Goal: Communication & Community: Answer question/provide support

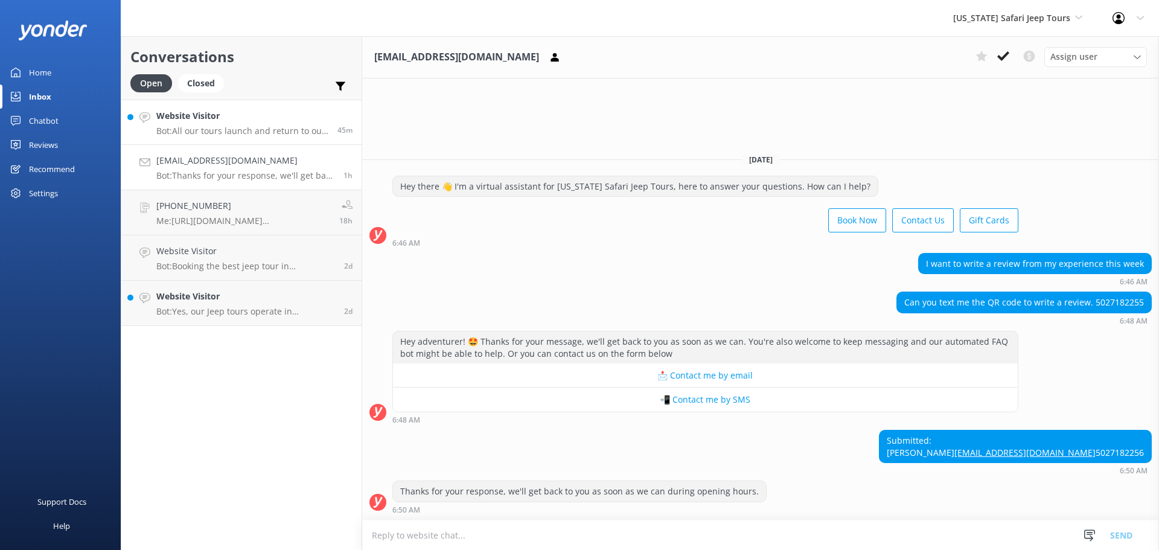
click at [203, 132] on p "Bot: All our tours launch and return to our office located at [STREET_ADDRESS]." at bounding box center [242, 131] width 172 height 11
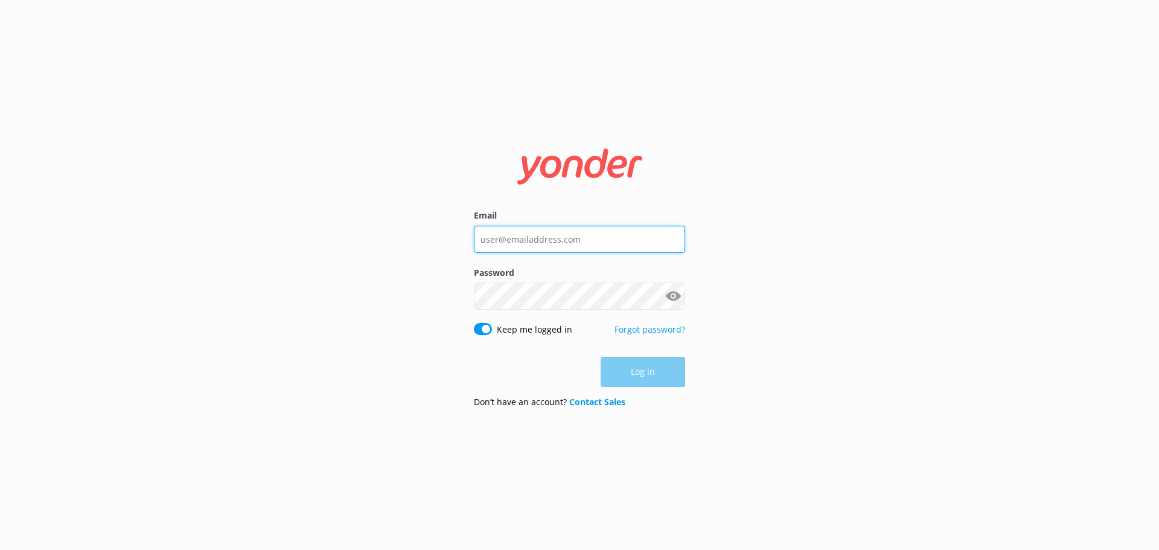
type input "[EMAIL_ADDRESS][DOMAIN_NAME]"
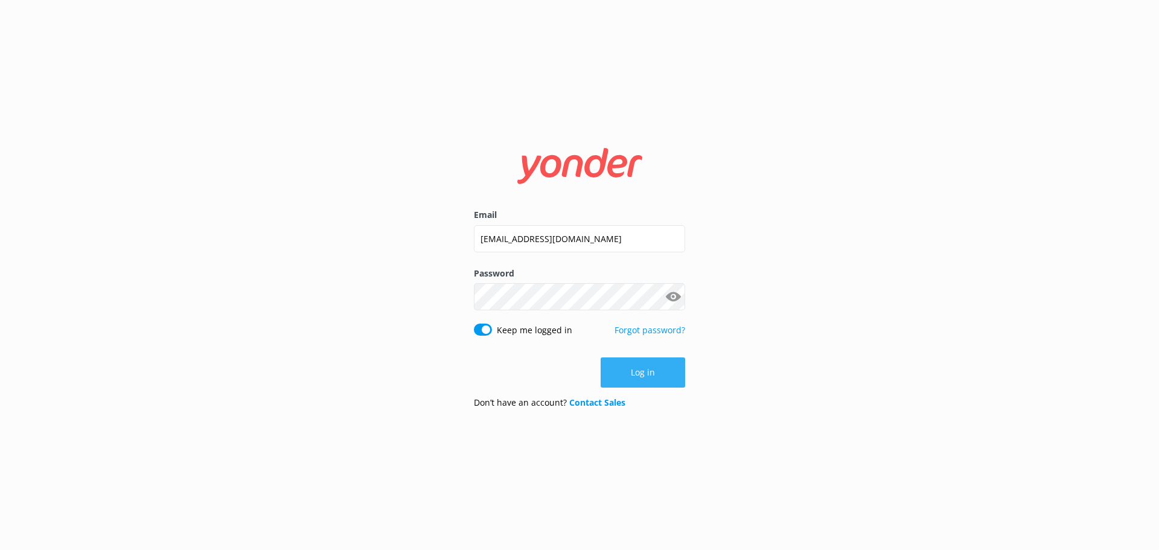
click at [650, 369] on button "Log in" at bounding box center [643, 372] width 84 height 30
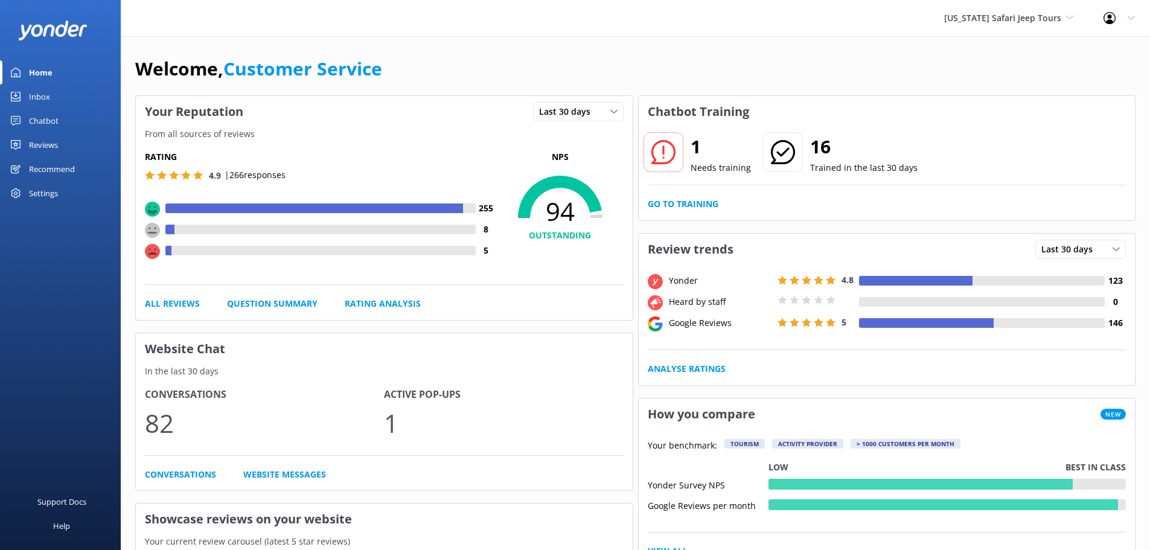
click at [25, 99] on link "Inbox" at bounding box center [60, 96] width 121 height 24
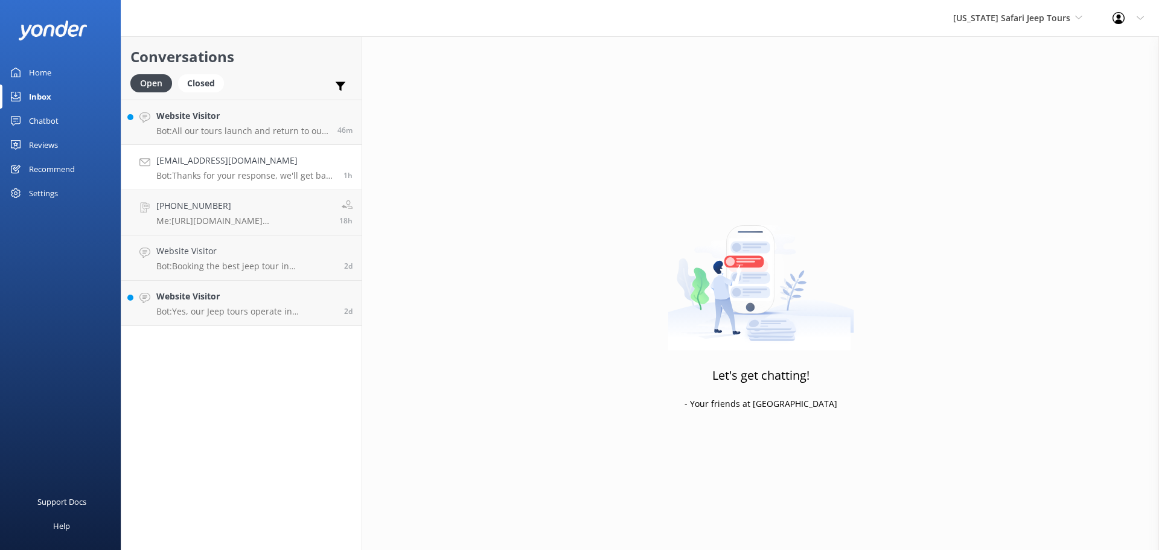
click at [248, 178] on p "Bot: Thanks for your response, we'll get back to you as soon as we can during o…" at bounding box center [245, 175] width 178 height 11
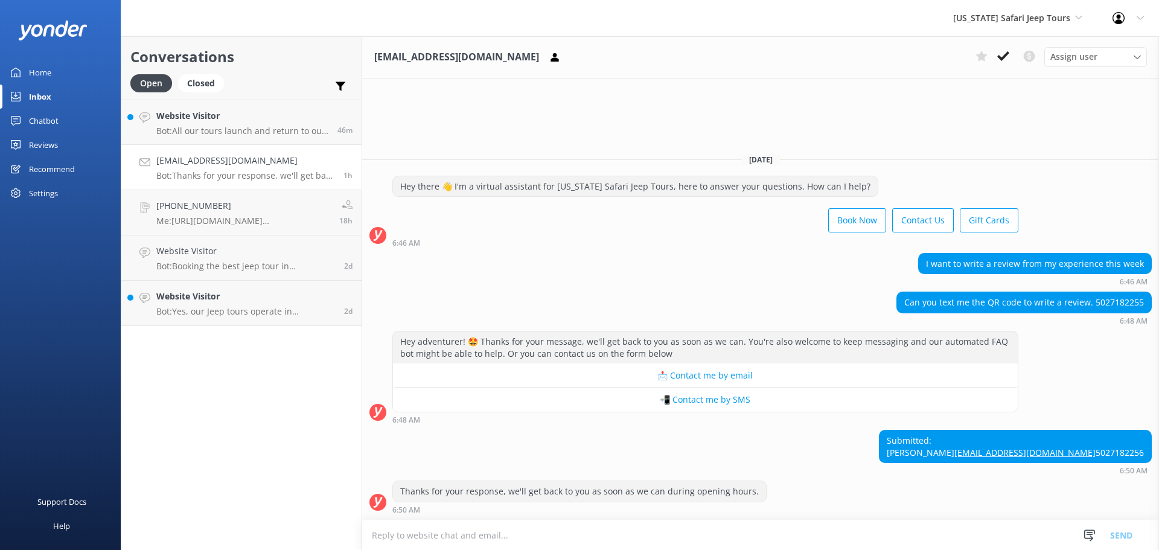
click at [703, 538] on textarea at bounding box center [760, 535] width 797 height 30
click at [904, 535] on textarea at bounding box center [760, 535] width 797 height 30
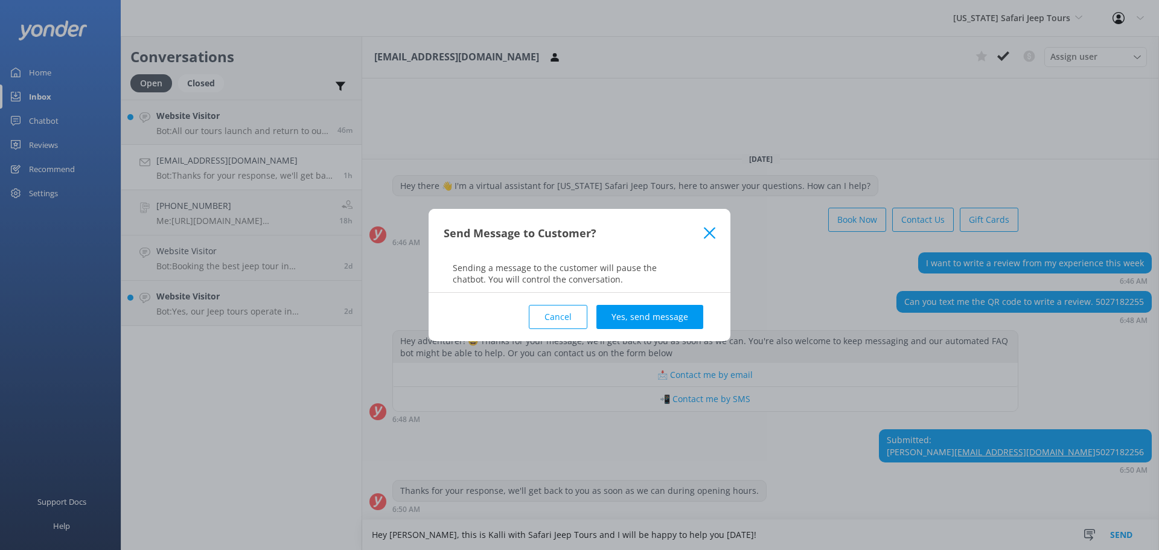
click at [556, 307] on button "Cancel" at bounding box center [558, 317] width 59 height 24
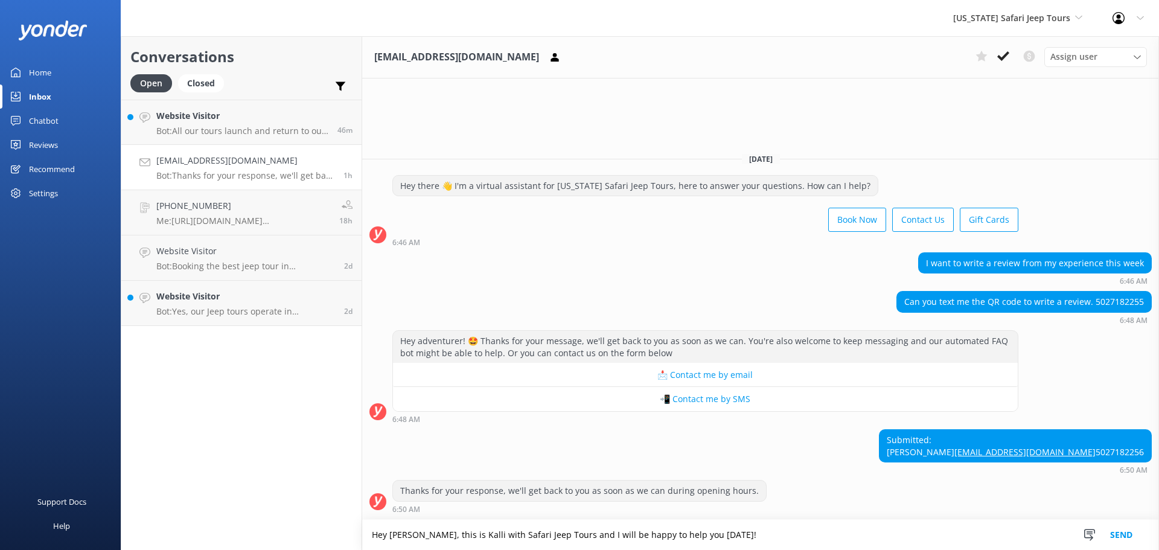
click at [759, 529] on textarea "Hey [PERSON_NAME], this is Kalli with Safari Jeep Tours and I will be happy to …" at bounding box center [760, 535] width 797 height 30
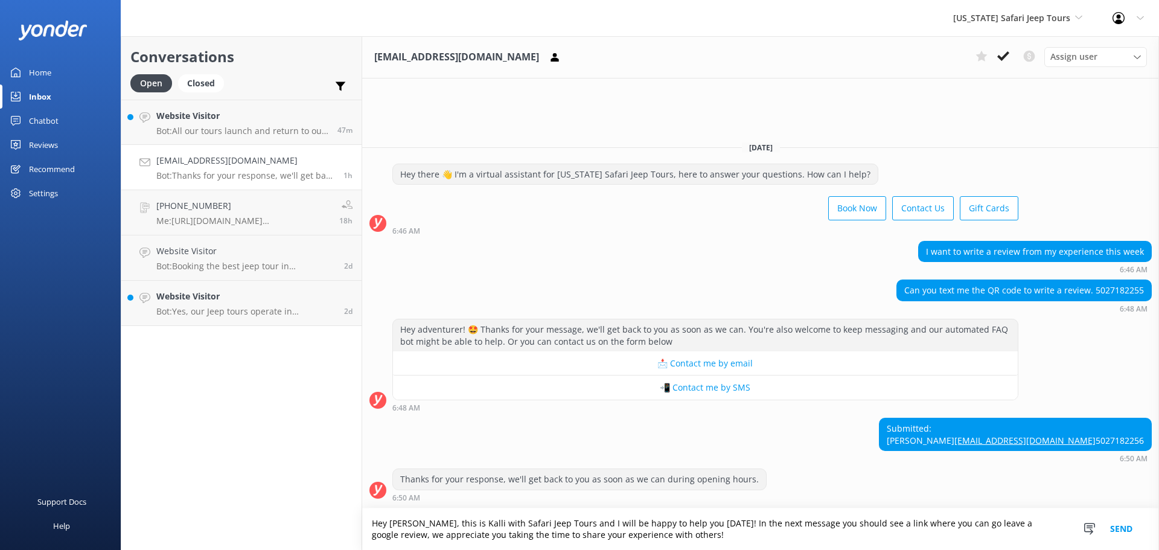
type textarea "Hey [PERSON_NAME], this is Kalli with Safari Jeep Tours and I will be happy to …"
click at [1121, 523] on button "Send" at bounding box center [1120, 529] width 45 height 42
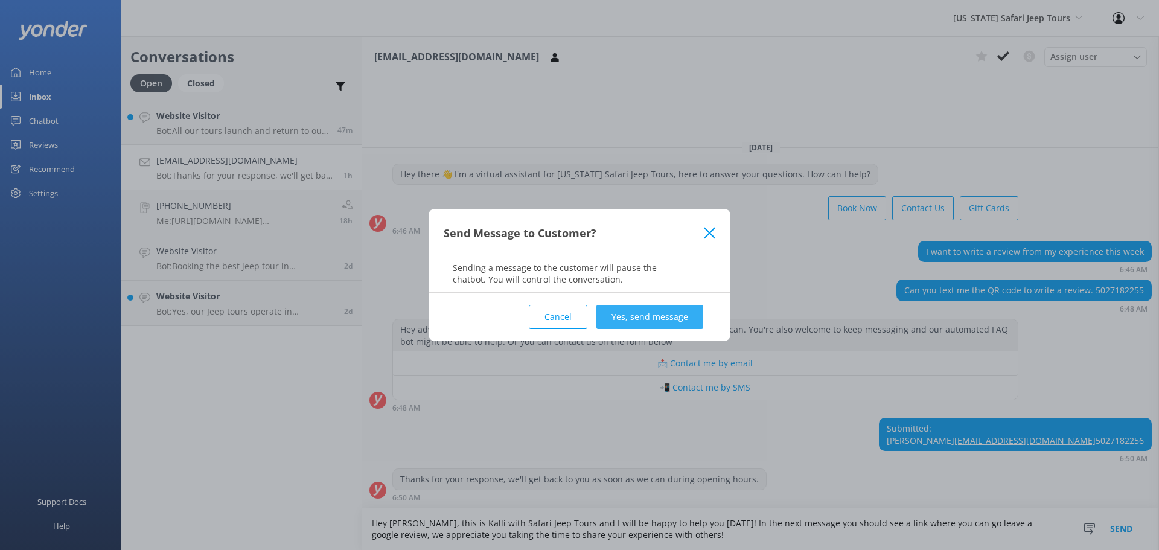
click at [629, 310] on button "Yes, send message" at bounding box center [649, 317] width 107 height 24
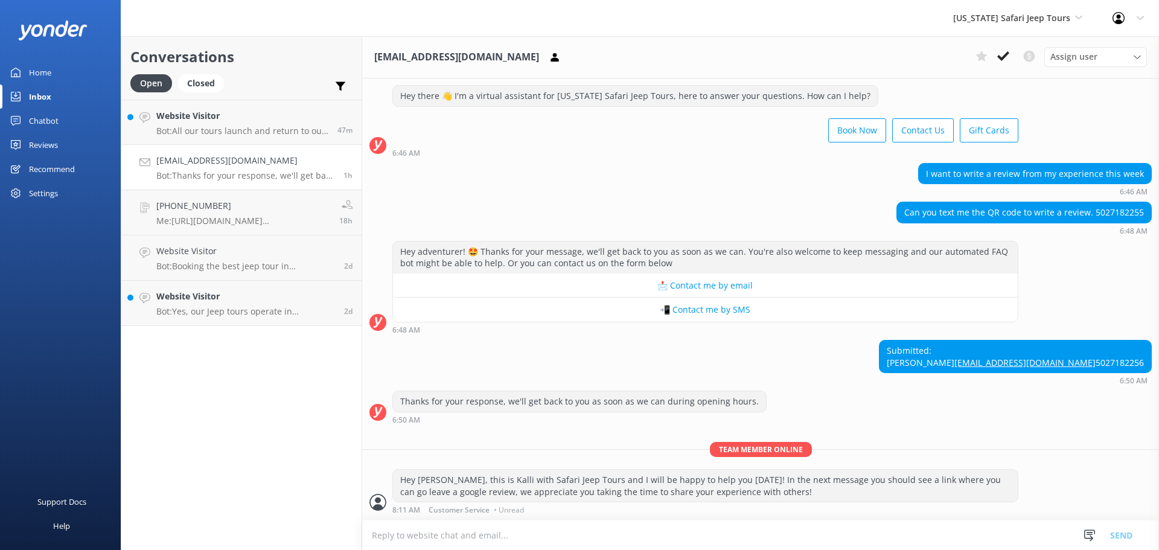
scroll to position [48, 0]
click at [908, 535] on textarea at bounding box center [760, 535] width 797 height 30
paste textarea "[URL][DOMAIN_NAME],"
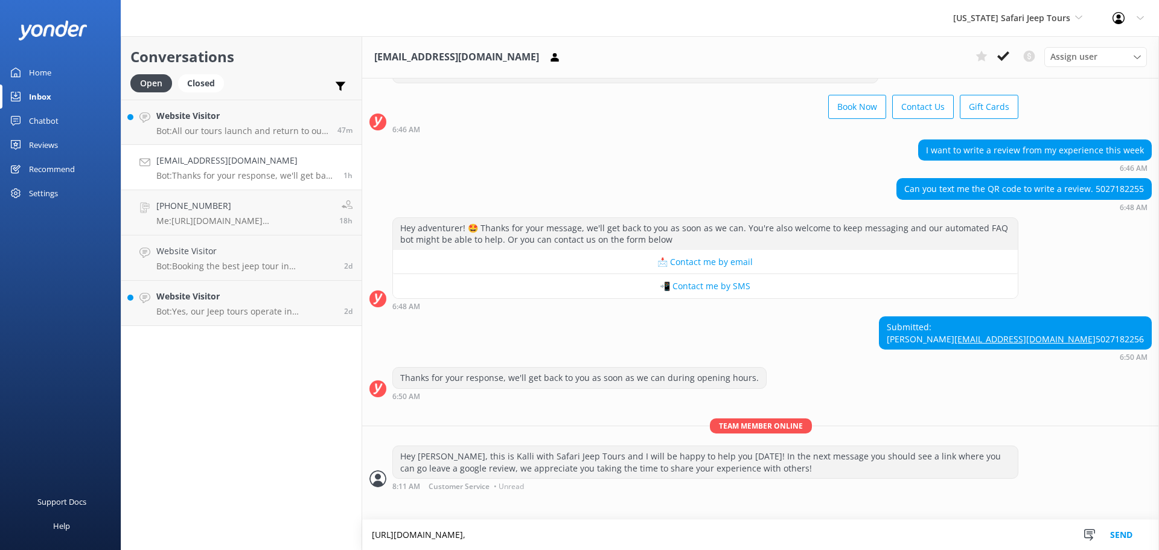
scroll to position [72, 0]
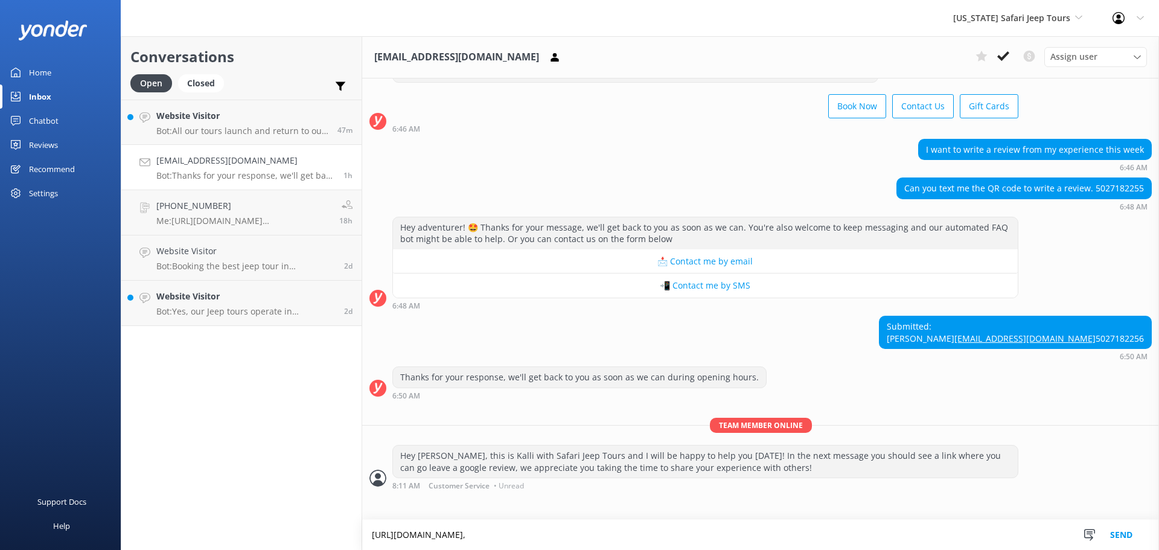
type textarea "[URL][DOMAIN_NAME],"
click at [1123, 527] on button "Send" at bounding box center [1120, 535] width 45 height 30
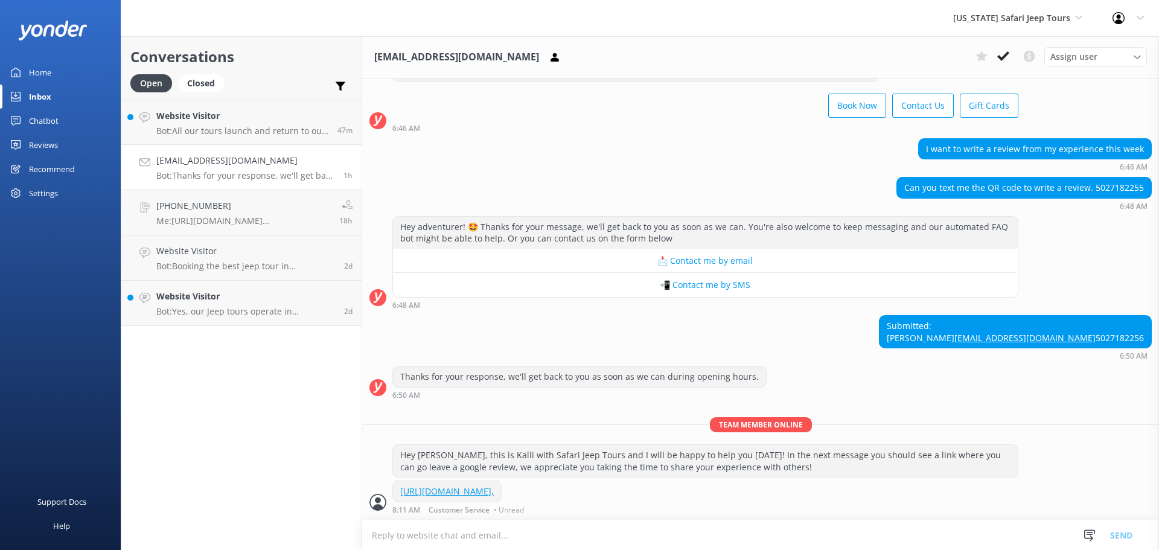
scroll to position [97, 0]
click at [828, 534] on textarea at bounding box center [760, 535] width 797 height 30
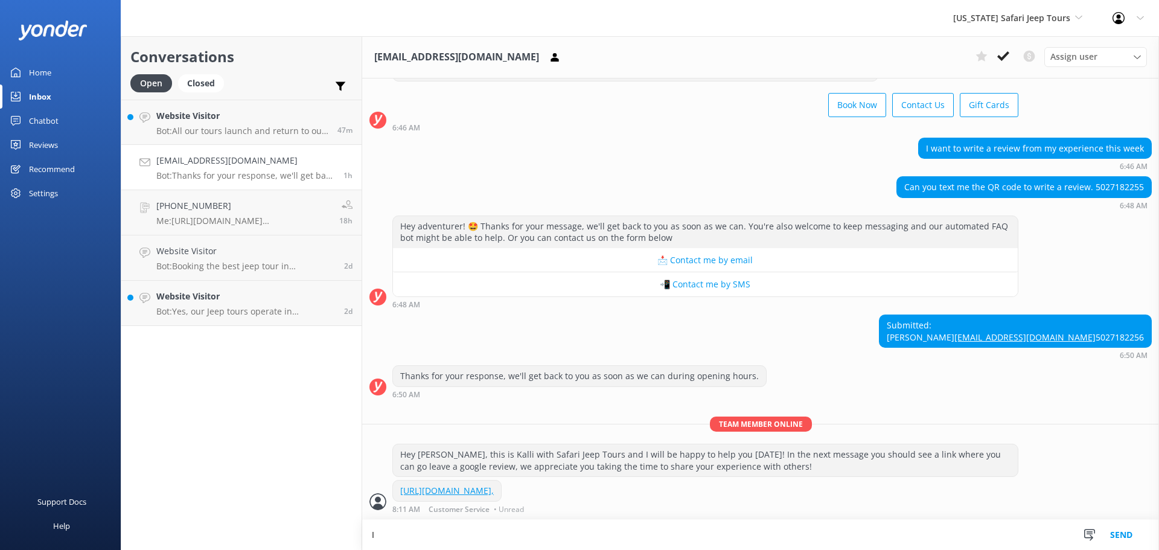
scroll to position [97, 0]
type textarea "I hope this is helpful, if your in need of any further assistance or have any a…"
click at [1109, 532] on button "Send" at bounding box center [1120, 535] width 45 height 30
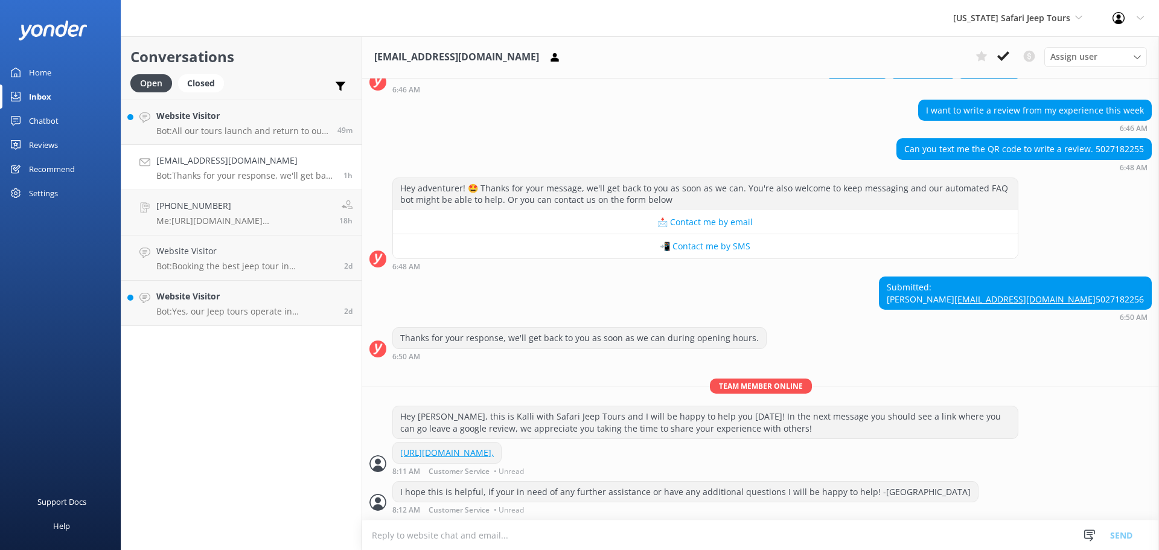
scroll to position [136, 0]
click at [244, 136] on p "Bot: All our tours launch and return to our office located at [STREET_ADDRESS]." at bounding box center [242, 131] width 172 height 11
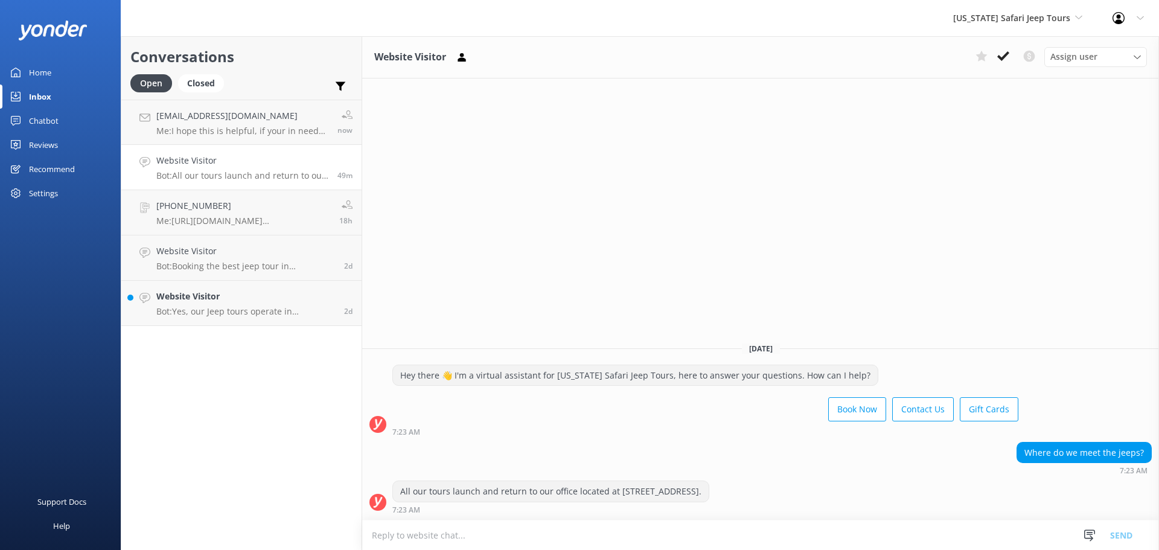
click at [940, 524] on textarea at bounding box center [760, 535] width 797 height 30
click at [932, 535] on textarea at bounding box center [760, 535] width 797 height 30
click at [221, 309] on p "Bot: Yes, our Jeep tours operate in [GEOGRAPHIC_DATA], [US_STATE]." at bounding box center [245, 311] width 179 height 11
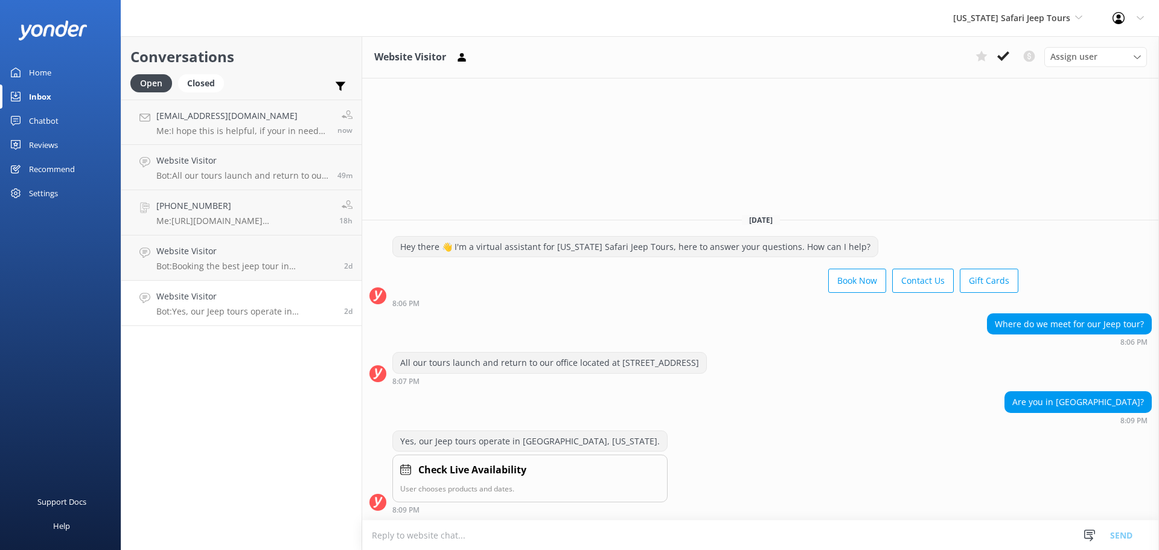
click at [551, 529] on textarea at bounding box center [760, 535] width 797 height 30
